Goal: Transaction & Acquisition: Subscribe to service/newsletter

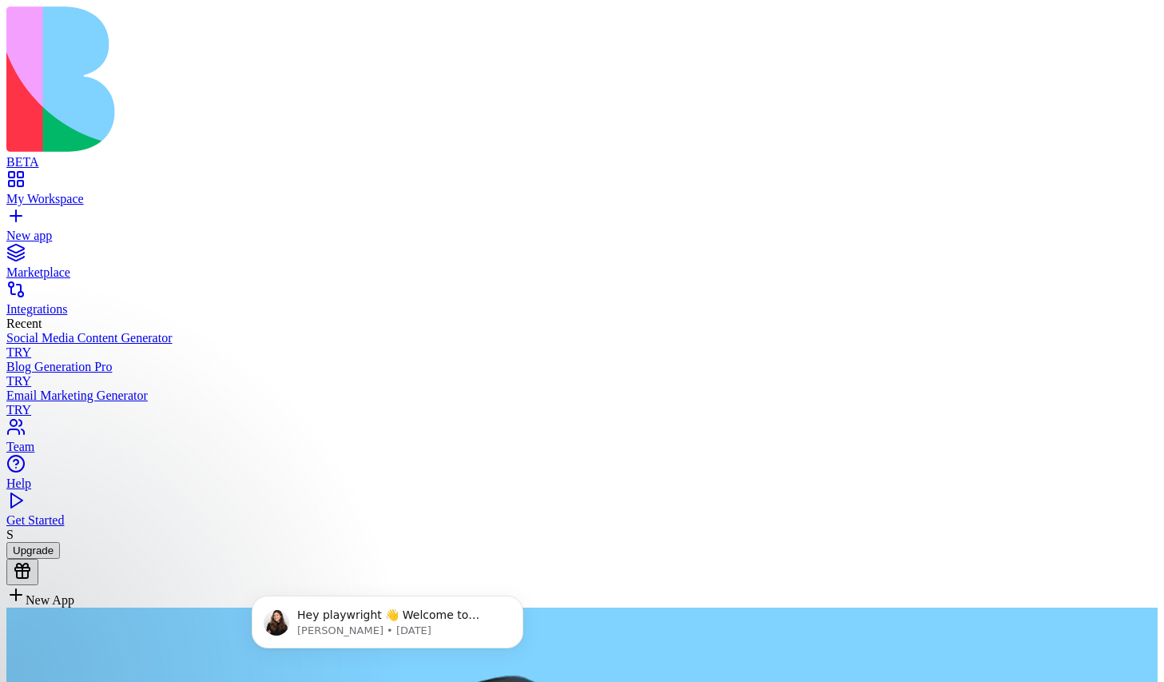
type textarea "*"
click at [60, 558] on button "Upgrade" at bounding box center [33, 550] width 54 height 17
